Goal: Information Seeking & Learning: Understand process/instructions

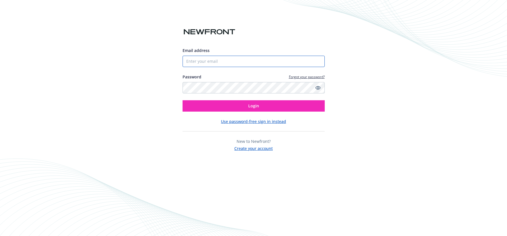
click at [208, 61] on input "Email address" at bounding box center [253, 61] width 142 height 11
type input "[PERSON_NAME][EMAIL_ADDRESS][PERSON_NAME][DOMAIN_NAME]"
click at [182, 100] on button "Login" at bounding box center [253, 105] width 142 height 11
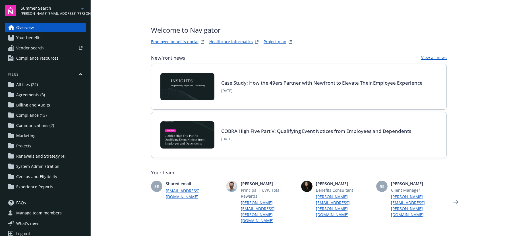
click at [183, 41] on link "Employee benefits portal" at bounding box center [174, 42] width 47 height 7
click at [37, 38] on span "Your benefits" at bounding box center [28, 37] width 25 height 9
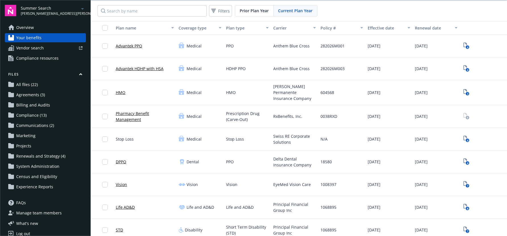
click at [281, 46] on span "Anthem Blue Cross" at bounding box center [291, 46] width 36 height 6
click at [30, 30] on span "Overview" at bounding box center [25, 27] width 18 height 9
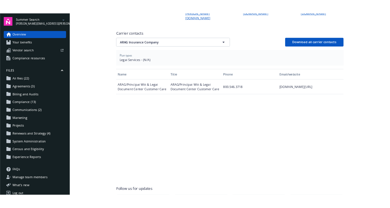
scroll to position [201, 0]
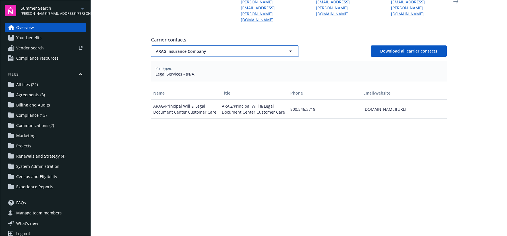
click at [207, 48] on span "ARAG Insurance Company" at bounding box center [215, 51] width 118 height 6
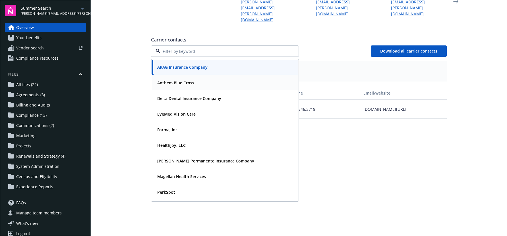
click at [203, 79] on div "Anthem Blue Cross" at bounding box center [225, 83] width 140 height 8
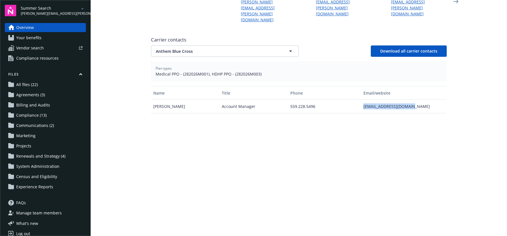
drag, startPoint x: 360, startPoint y: 89, endPoint x: 408, endPoint y: 86, distance: 47.9
click at [408, 100] on div "cdecosta@advantekbenefit.com" at bounding box center [404, 107] width 86 height 14
click at [268, 105] on div "Name Title Phone Email/website Carin DeCosta Account Manager 559.228.5496 cdeco…" at bounding box center [298, 156] width 295 height 141
drag, startPoint x: 194, startPoint y: 56, endPoint x: 180, endPoint y: 56, distance: 13.6
click at [180, 71] on span "Medical PPO - (282026M001), HDHP PPO - (282026M003)" at bounding box center [298, 74] width 286 height 6
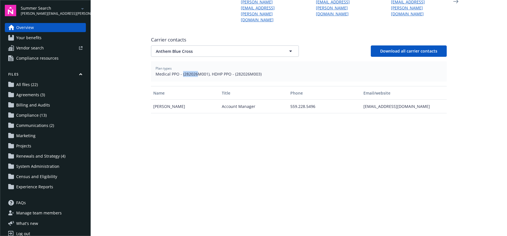
click at [186, 71] on span "Medical PPO - (282026M001), HDHP PPO - (282026M003)" at bounding box center [298, 74] width 286 height 6
drag, startPoint x: 194, startPoint y: 56, endPoint x: 182, endPoint y: 56, distance: 12.2
click at [182, 71] on span "Medical PPO - (282026M001), HDHP PPO - (282026M003)" at bounding box center [298, 74] width 286 height 6
copy span "282026"
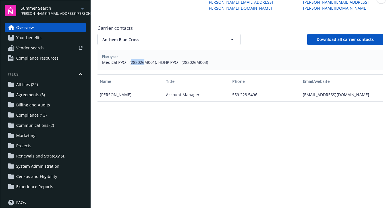
scroll to position [207, 0]
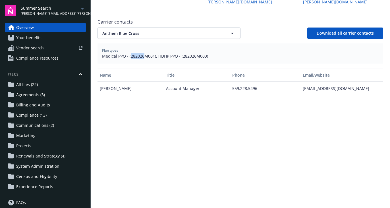
click at [30, 36] on span "Your benefits" at bounding box center [28, 37] width 25 height 9
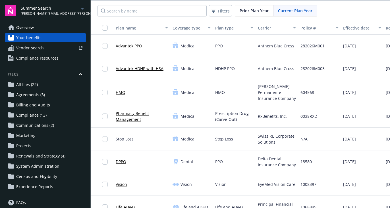
click at [131, 70] on link "Advantek HDHP with HSA" at bounding box center [140, 69] width 48 height 6
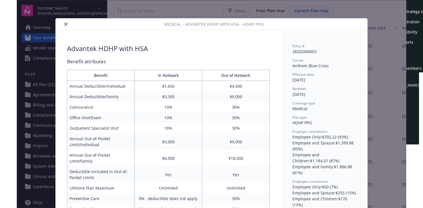
scroll to position [17, 0]
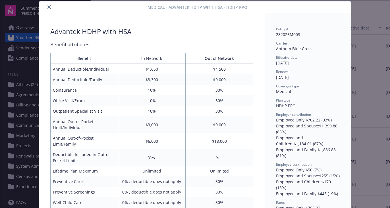
click at [47, 7] on icon "close" at bounding box center [48, 6] width 3 height 3
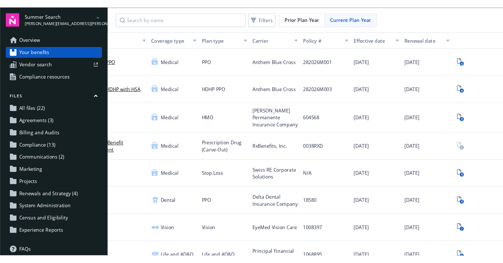
scroll to position [0, 54]
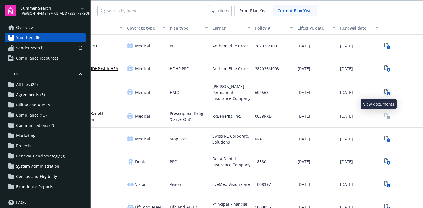
click at [383, 95] on link "3" at bounding box center [387, 92] width 9 height 9
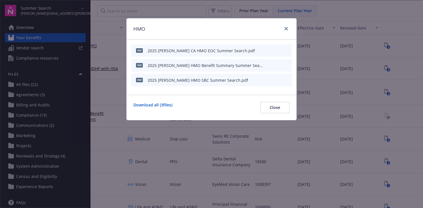
click at [289, 64] on icon "preview file" at bounding box center [286, 65] width 5 height 4
click at [288, 50] on icon "preview file" at bounding box center [286, 50] width 5 height 4
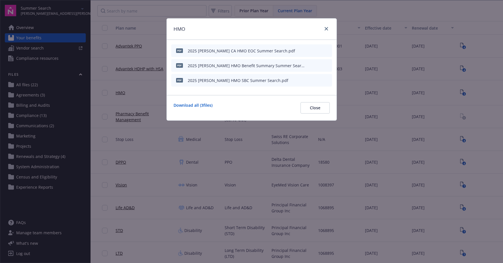
click at [322, 26] on div at bounding box center [325, 28] width 9 height 7
click at [324, 27] on link "close" at bounding box center [326, 28] width 7 height 7
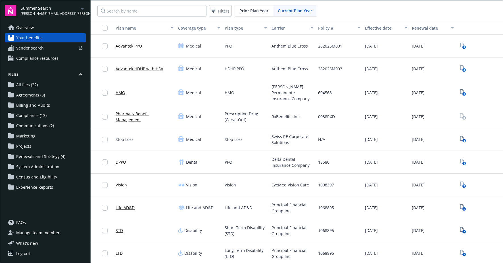
click at [22, 27] on span "Overview" at bounding box center [25, 27] width 18 height 9
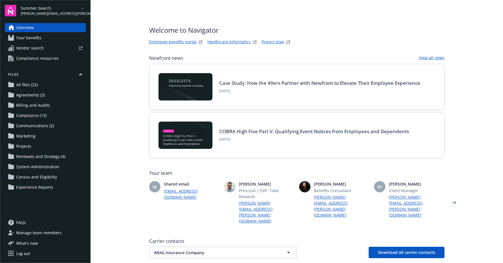
scroll to position [118, 0]
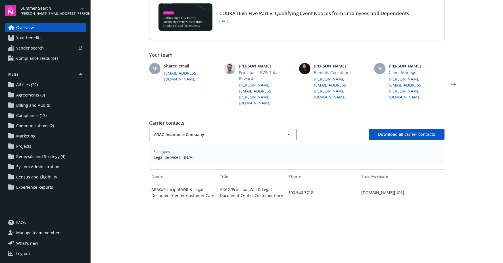
click at [189, 131] on span "ARAG Insurance Company" at bounding box center [213, 134] width 118 height 6
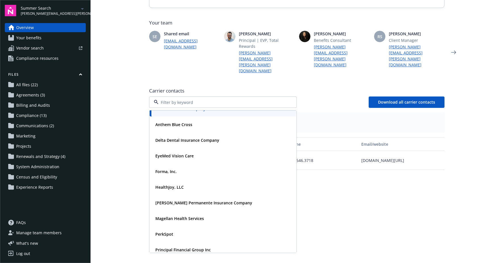
scroll to position [159, 0]
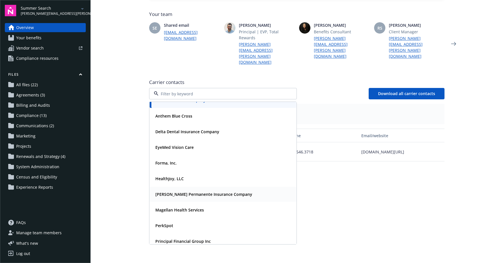
click at [164, 186] on div "Kaiser Permanente Insurance Company" at bounding box center [223, 193] width 147 height 15
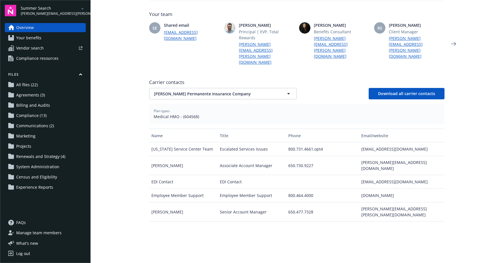
click at [241, 202] on div "Senior Account Manager" at bounding box center [252, 211] width 68 height 19
drag, startPoint x: 313, startPoint y: 184, endPoint x: 285, endPoint y: 186, distance: 27.3
click at [286, 202] on div "650.477.7328" at bounding box center [322, 211] width 73 height 19
copy div "650.477.7328"
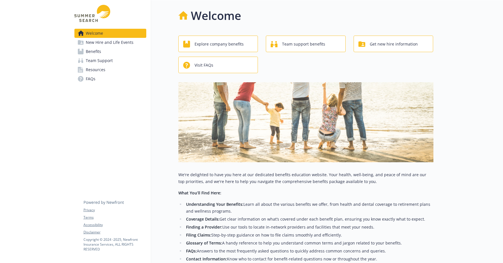
click at [93, 52] on span "Benefits" at bounding box center [93, 51] width 15 height 9
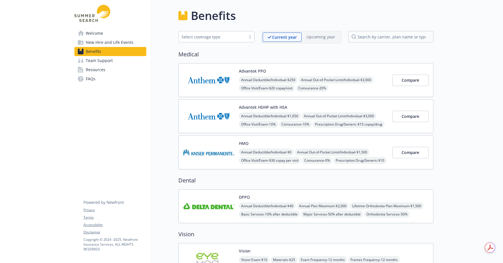
click at [220, 82] on img at bounding box center [208, 80] width 51 height 24
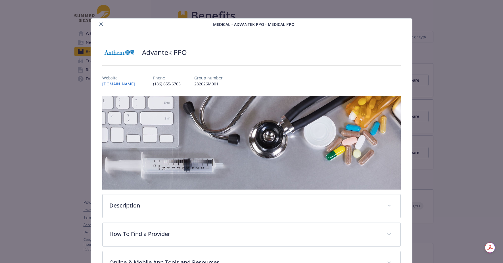
scroll to position [17, 0]
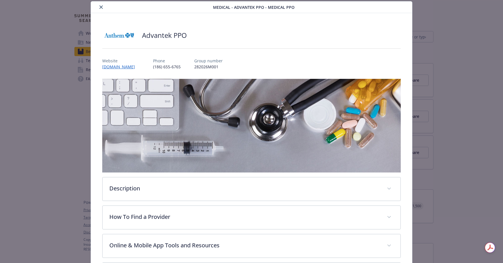
click at [99, 8] on icon "close" at bounding box center [100, 6] width 3 height 3
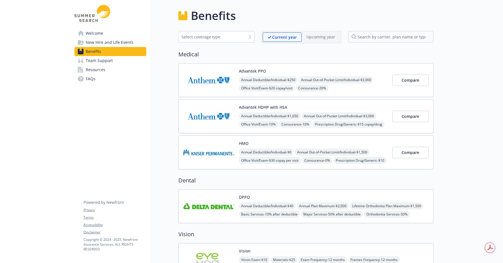
click at [209, 162] on img at bounding box center [208, 152] width 51 height 24
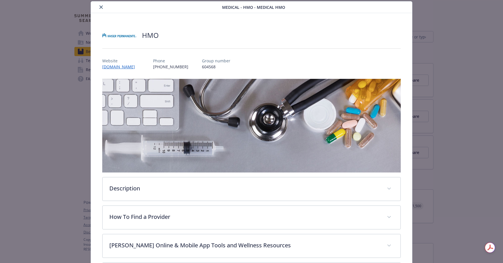
scroll to position [143, 0]
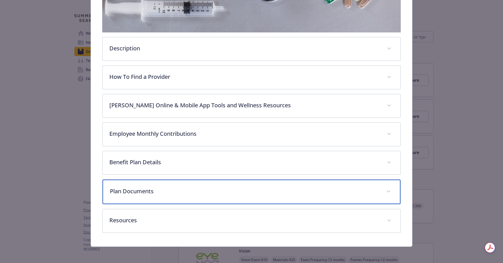
click at [157, 188] on p "Plan Documents" at bounding box center [245, 191] width 270 height 9
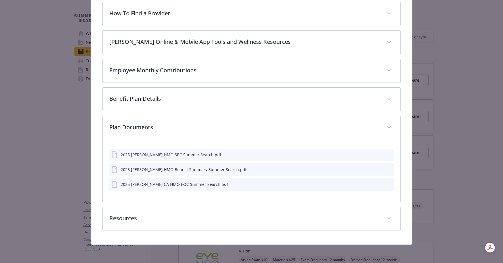
scroll to position [219, 0]
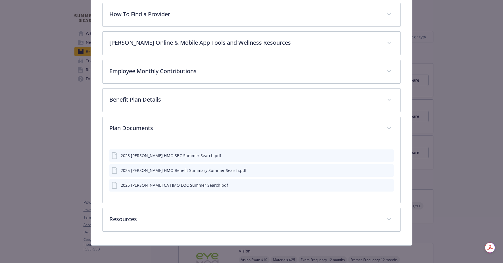
click at [177, 184] on div "2025 Kaiser CA HMO EOC Summer Search.pdf" at bounding box center [174, 185] width 107 height 6
click at [387, 182] on icon "preview file" at bounding box center [388, 184] width 5 height 4
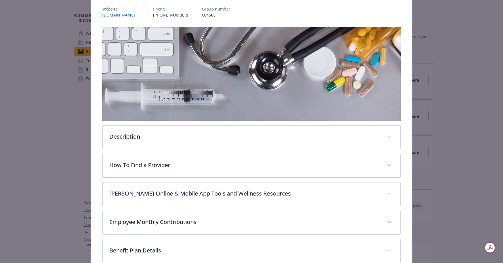
scroll to position [0, 0]
